Goal: Navigation & Orientation: Find specific page/section

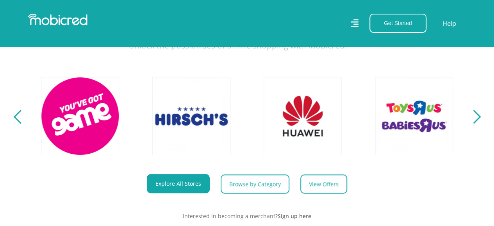
scroll to position [274, 0]
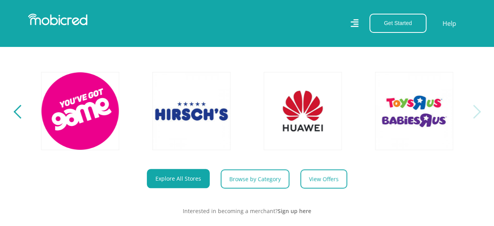
click at [345, 118] on div "Next" at bounding box center [474, 112] width 14 height 14
click at [345, 114] on div "Next" at bounding box center [474, 112] width 14 height 14
click at [16, 115] on div "Previous" at bounding box center [20, 112] width 14 height 14
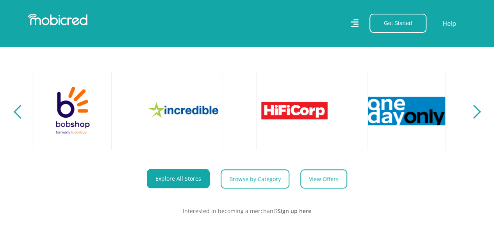
scroll to position [0, 1335]
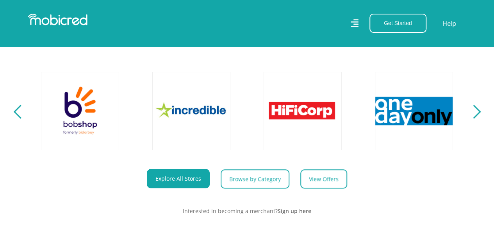
click at [16, 115] on div "Previous" at bounding box center [20, 112] width 14 height 14
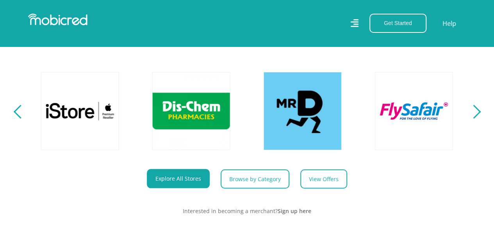
scroll to position [0, 890]
click at [16, 115] on div "Previous" at bounding box center [20, 112] width 14 height 14
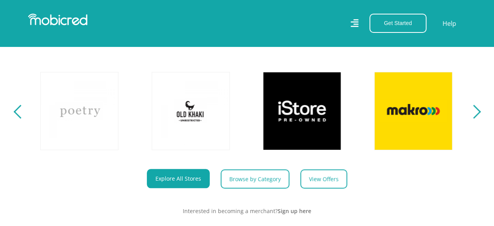
scroll to position [0, 445]
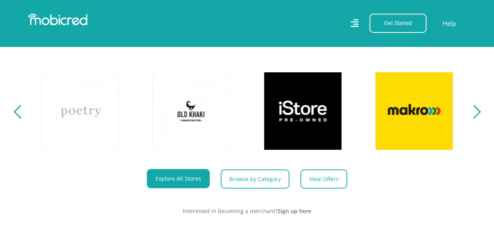
click at [16, 115] on div "Previous" at bounding box center [20, 112] width 14 height 14
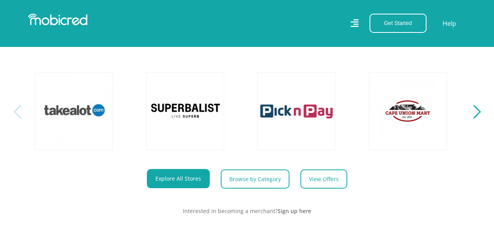
scroll to position [0, 0]
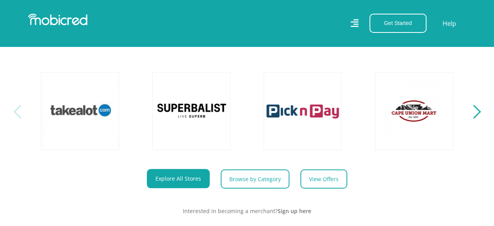
click at [16, 115] on div "Previous" at bounding box center [20, 112] width 14 height 14
click at [345, 118] on div "Next" at bounding box center [474, 112] width 14 height 14
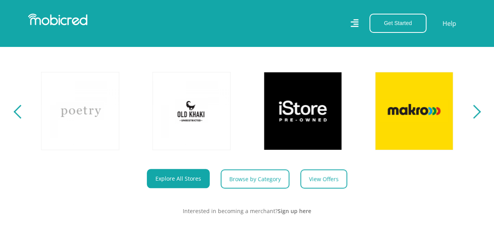
scroll to position [0, 445]
click at [345, 118] on div "Next" at bounding box center [474, 112] width 14 height 14
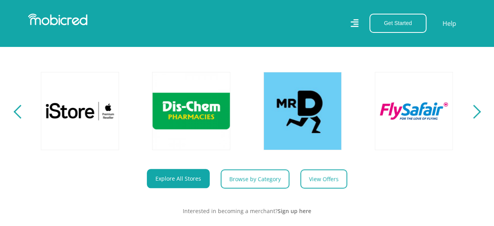
scroll to position [0, 890]
click at [345, 118] on div "Next" at bounding box center [474, 112] width 14 height 14
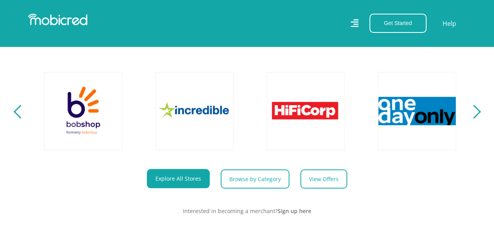
scroll to position [0, 1335]
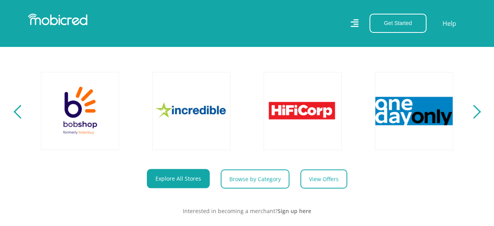
click at [345, 118] on div "Next" at bounding box center [474, 112] width 14 height 14
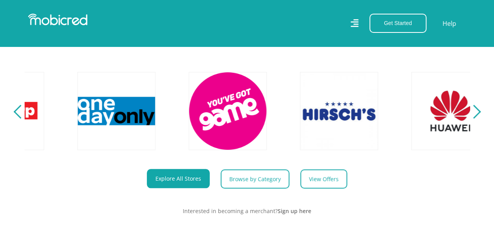
scroll to position [0, 1780]
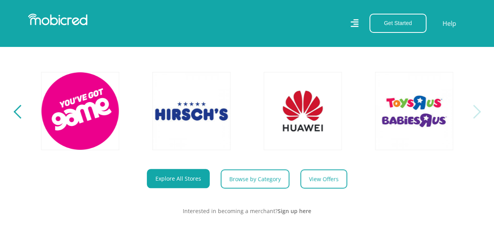
click at [345, 118] on div "Next" at bounding box center [474, 112] width 14 height 14
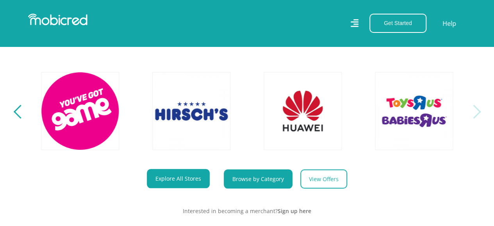
click at [262, 188] on link "Browse by Category" at bounding box center [258, 178] width 69 height 19
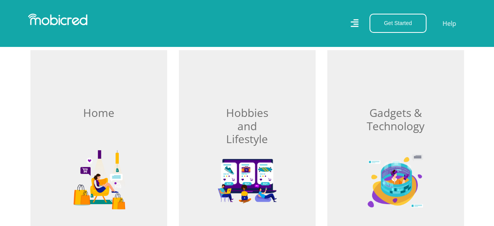
scroll to position [271, 0]
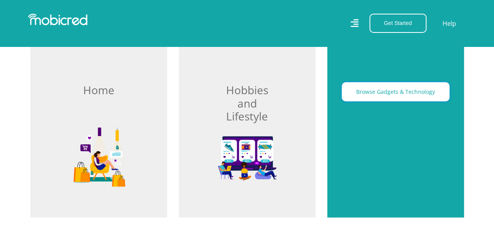
click at [402, 98] on button "Browse Gadgets & Technology" at bounding box center [396, 91] width 108 height 19
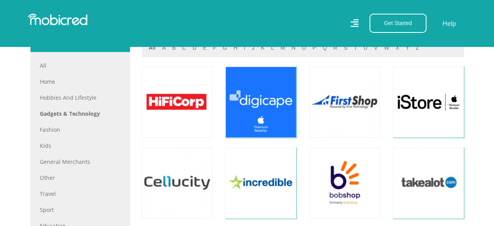
scroll to position [358, 0]
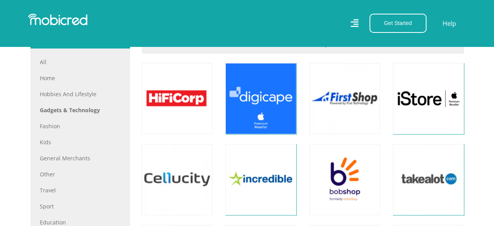
drag, startPoint x: 497, startPoint y: 13, endPoint x: 492, endPoint y: 37, distance: 25.1
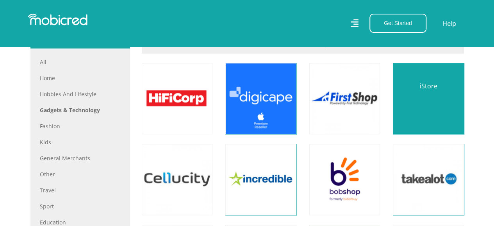
click at [411, 96] on link at bounding box center [427, 98] width 83 height 83
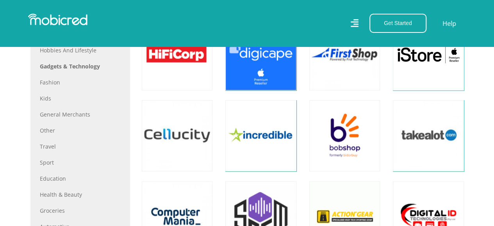
scroll to position [417, 0]
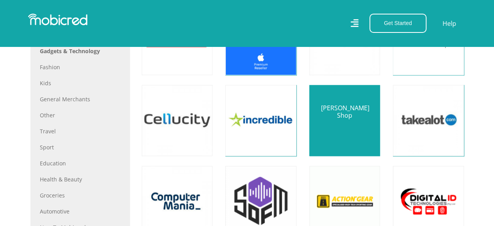
click at [343, 124] on link at bounding box center [344, 119] width 83 height 83
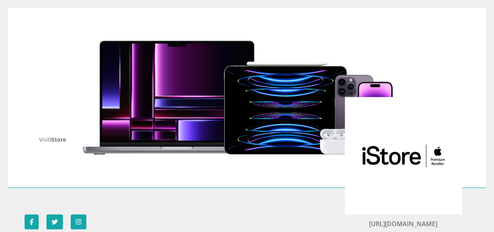
click at [281, 97] on div "STORES iStore Visit iStore" at bounding box center [247, 97] width 445 height 93
click at [56, 142] on span "iStore" at bounding box center [58, 138] width 16 height 7
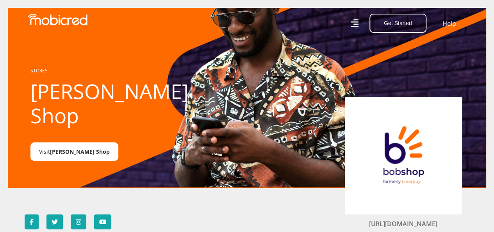
click at [42, 142] on link "Visit [PERSON_NAME] Shop" at bounding box center [74, 151] width 88 height 18
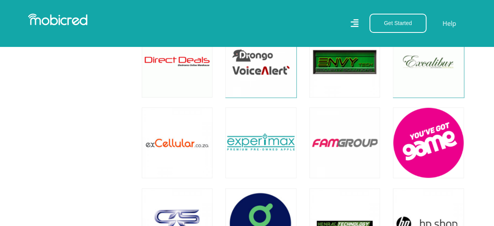
scroll to position [954, 0]
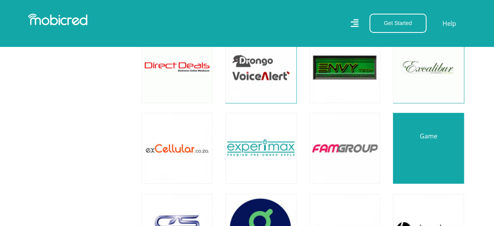
click at [441, 121] on link at bounding box center [427, 148] width 83 height 83
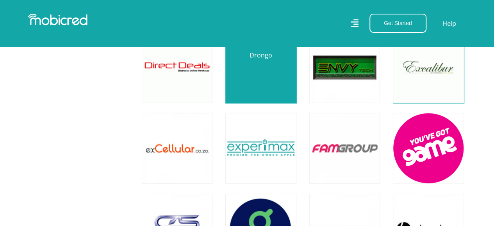
click at [231, 67] on link at bounding box center [260, 67] width 83 height 83
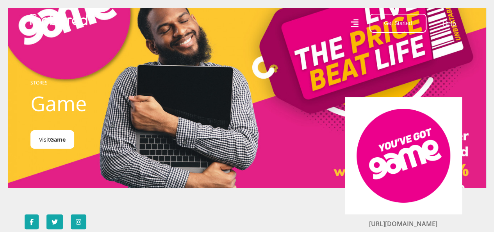
click at [53, 141] on span "Game" at bounding box center [58, 138] width 16 height 7
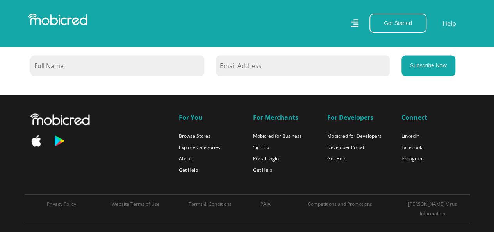
scroll to position [645, 0]
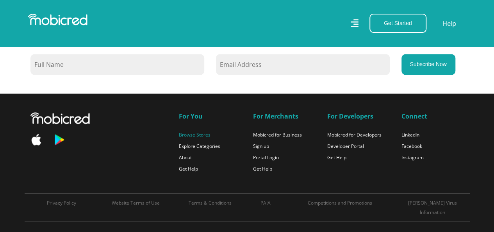
click at [196, 134] on link "Browse Stores" at bounding box center [195, 134] width 32 height 7
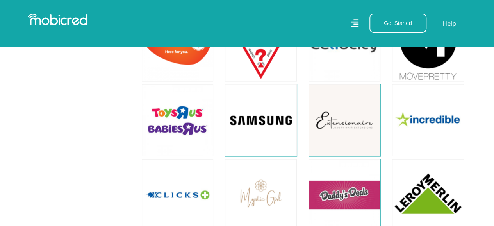
scroll to position [792, 0]
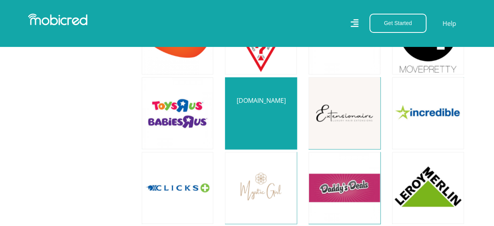
click at [248, 104] on link at bounding box center [261, 113] width 84 height 84
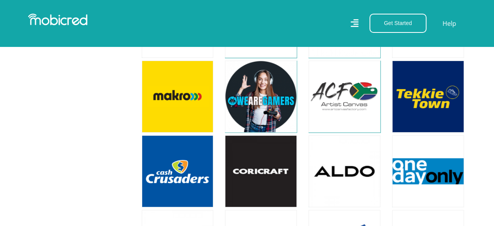
scroll to position [1487, 0]
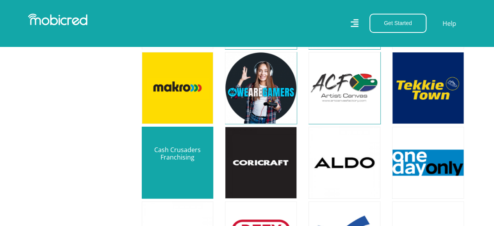
click at [169, 142] on link at bounding box center [177, 162] width 84 height 84
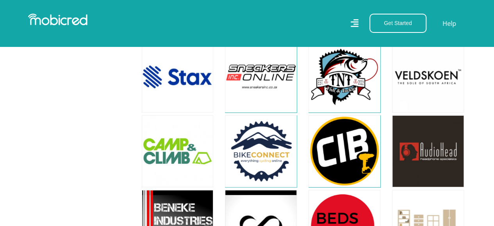
scroll to position [4123, 0]
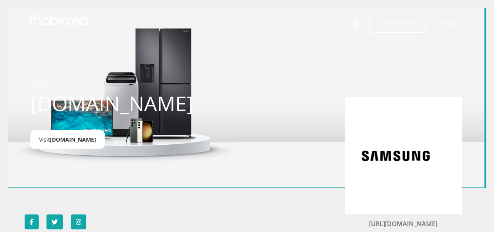
click at [62, 139] on span "[DOMAIN_NAME]" at bounding box center [73, 138] width 46 height 7
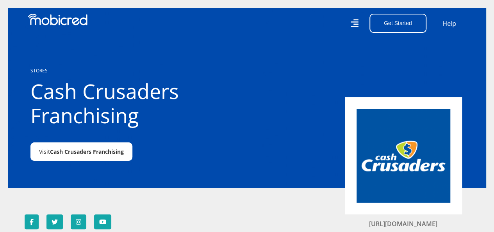
click at [105, 151] on span "Cash Crusaders Franchising" at bounding box center [87, 151] width 74 height 7
